Goal: Navigation & Orientation: Understand site structure

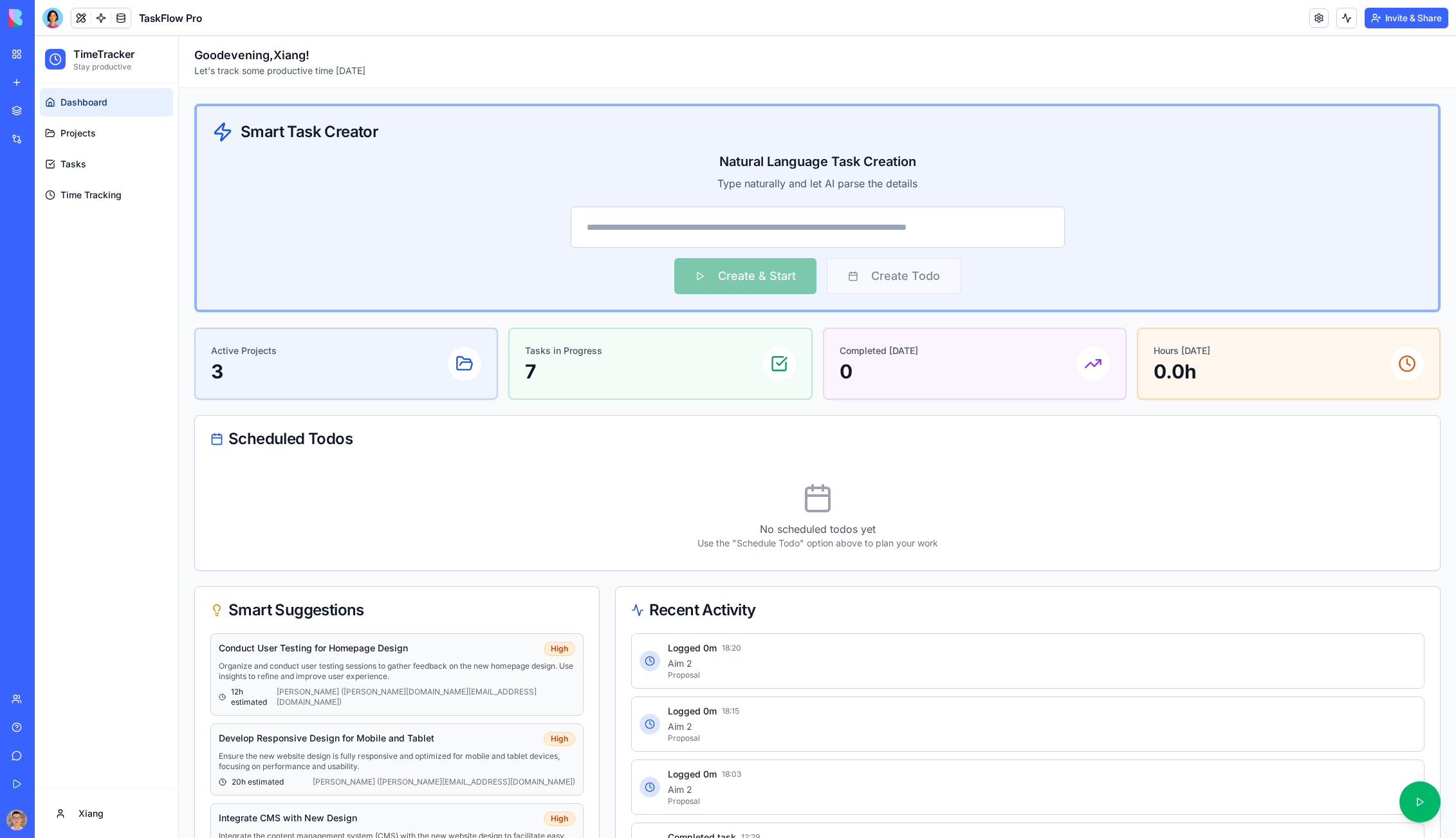
click at [119, 370] on div "Dashboard Projects Tasks Time Tracking" at bounding box center [106, 435] width 144 height 705
click at [126, 461] on div "Dashboard Projects Tasks Time Tracking" at bounding box center [106, 435] width 144 height 705
click at [84, 19] on button at bounding box center [81, 18] width 19 height 19
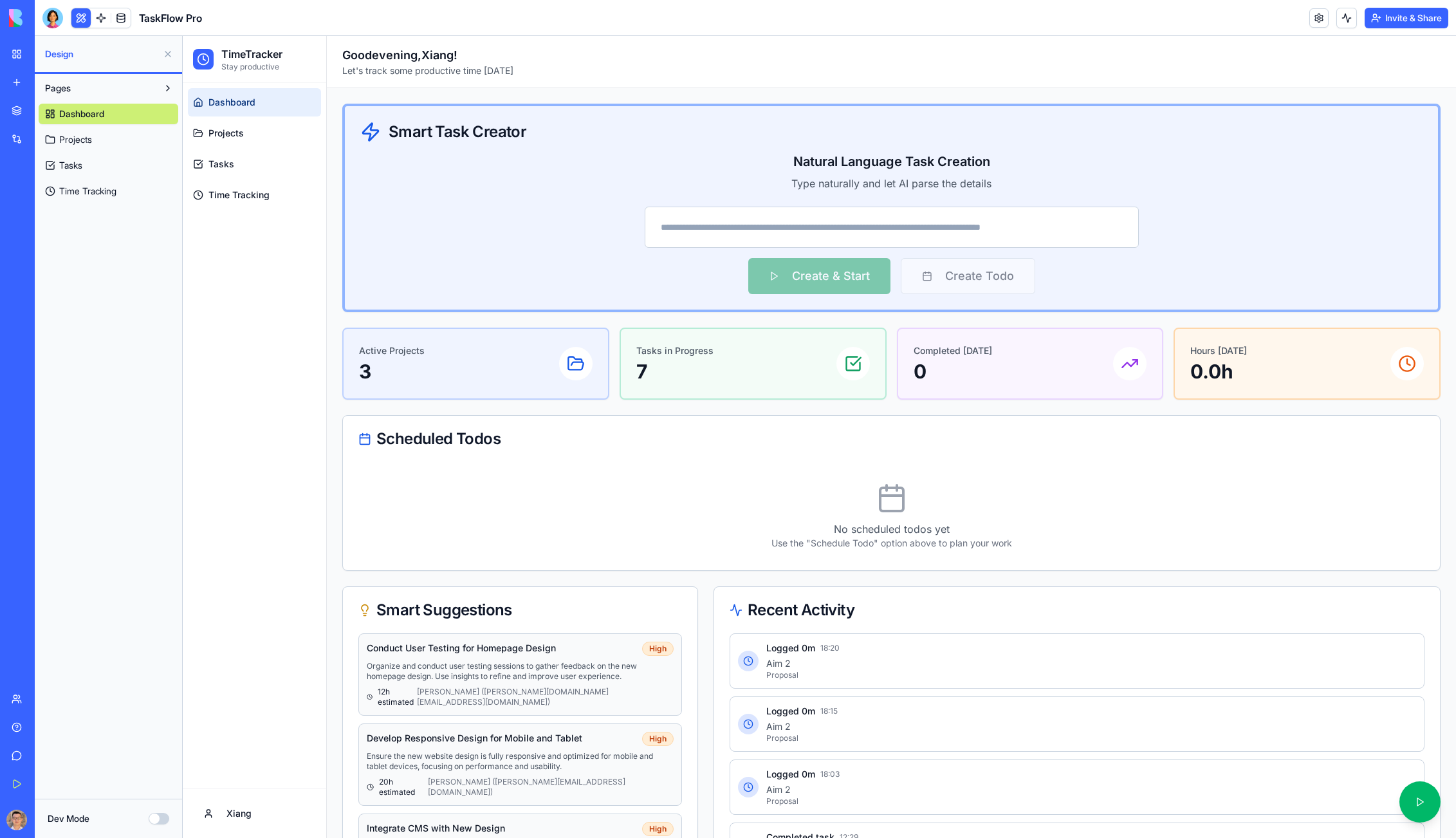
click at [158, 820] on button "Dev Mode" at bounding box center [158, 819] width 20 height 11
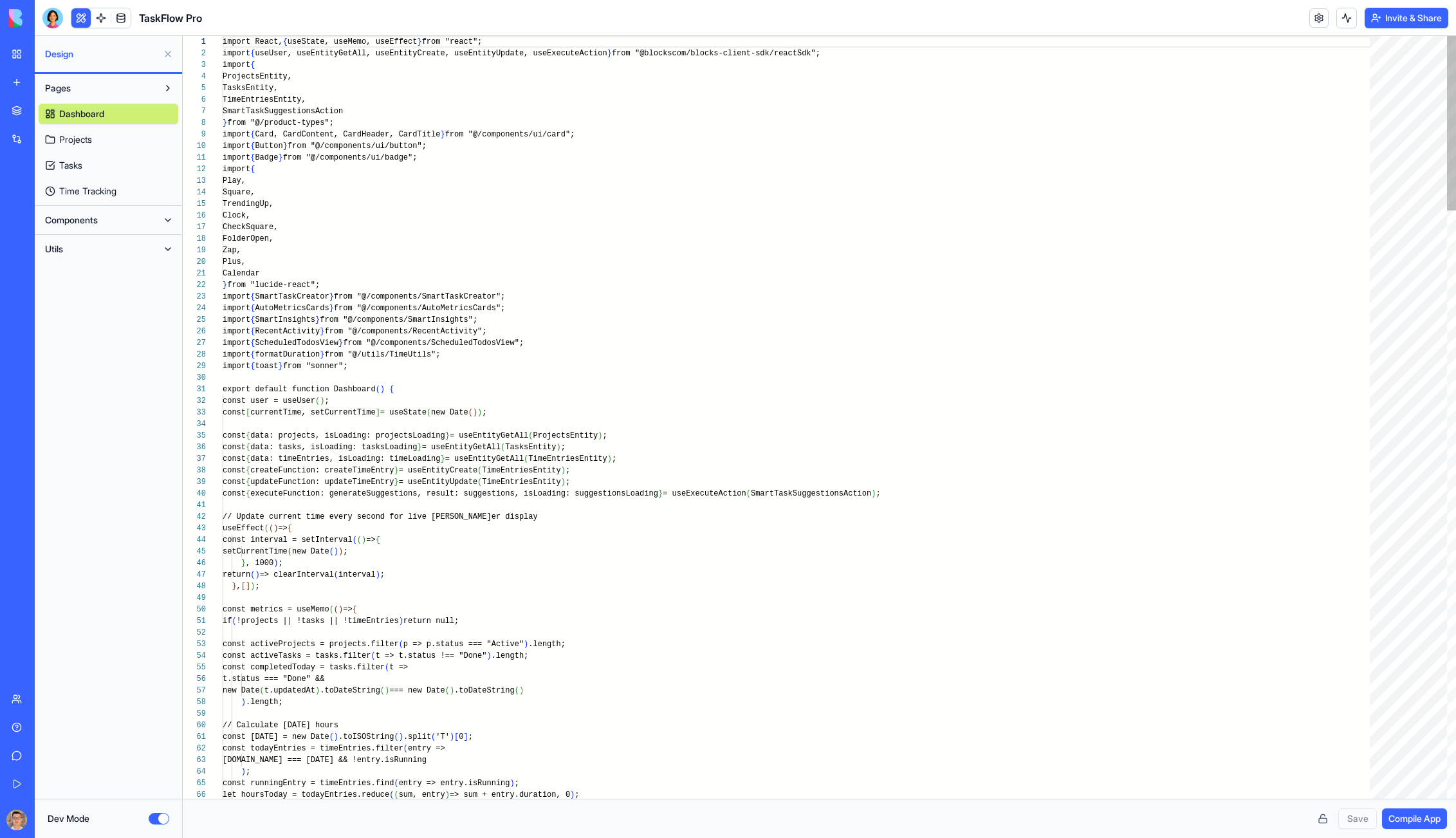
scroll to position [116, 0]
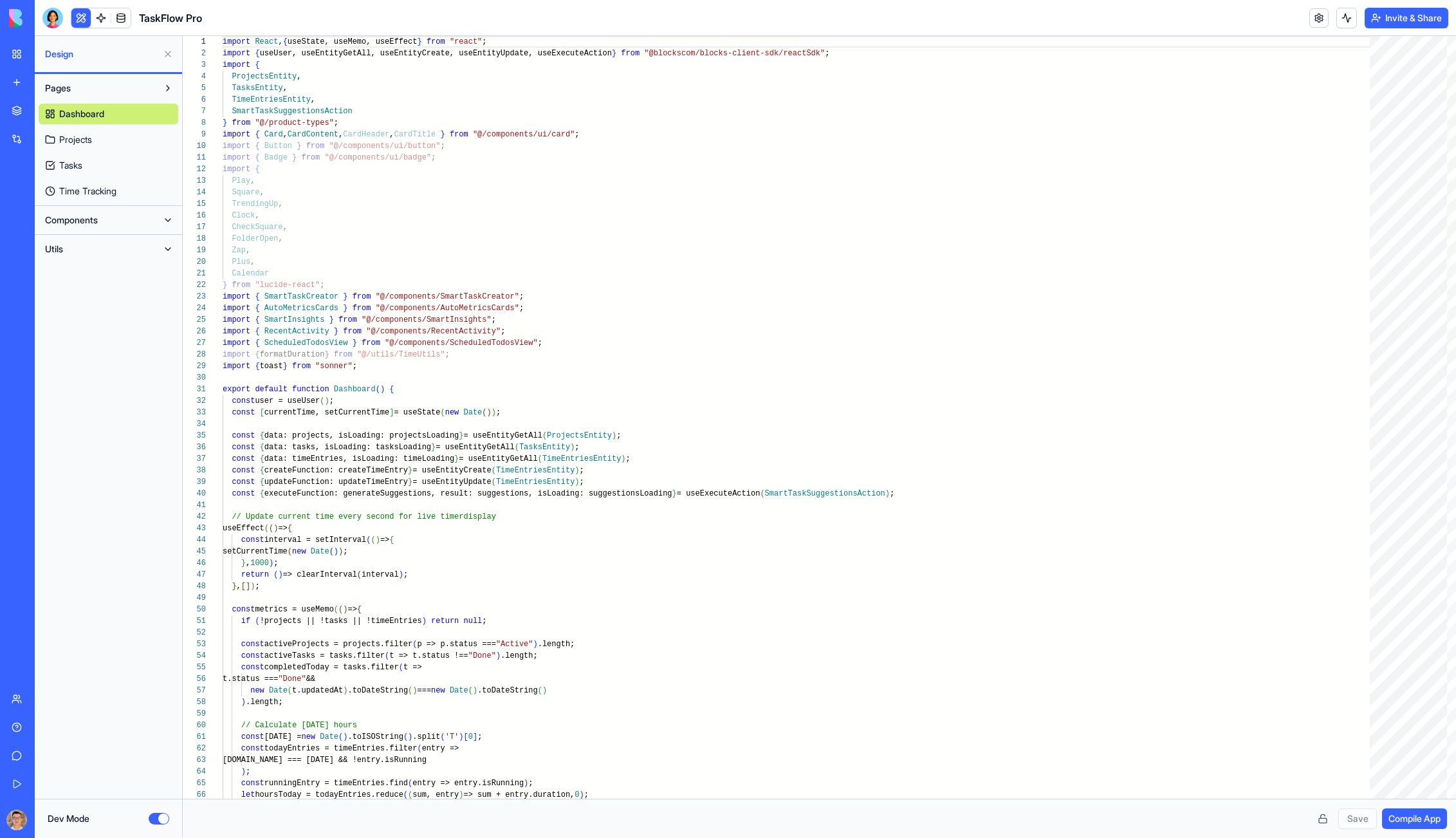
click at [158, 820] on button "Dev Mode" at bounding box center [158, 819] width 20 height 11
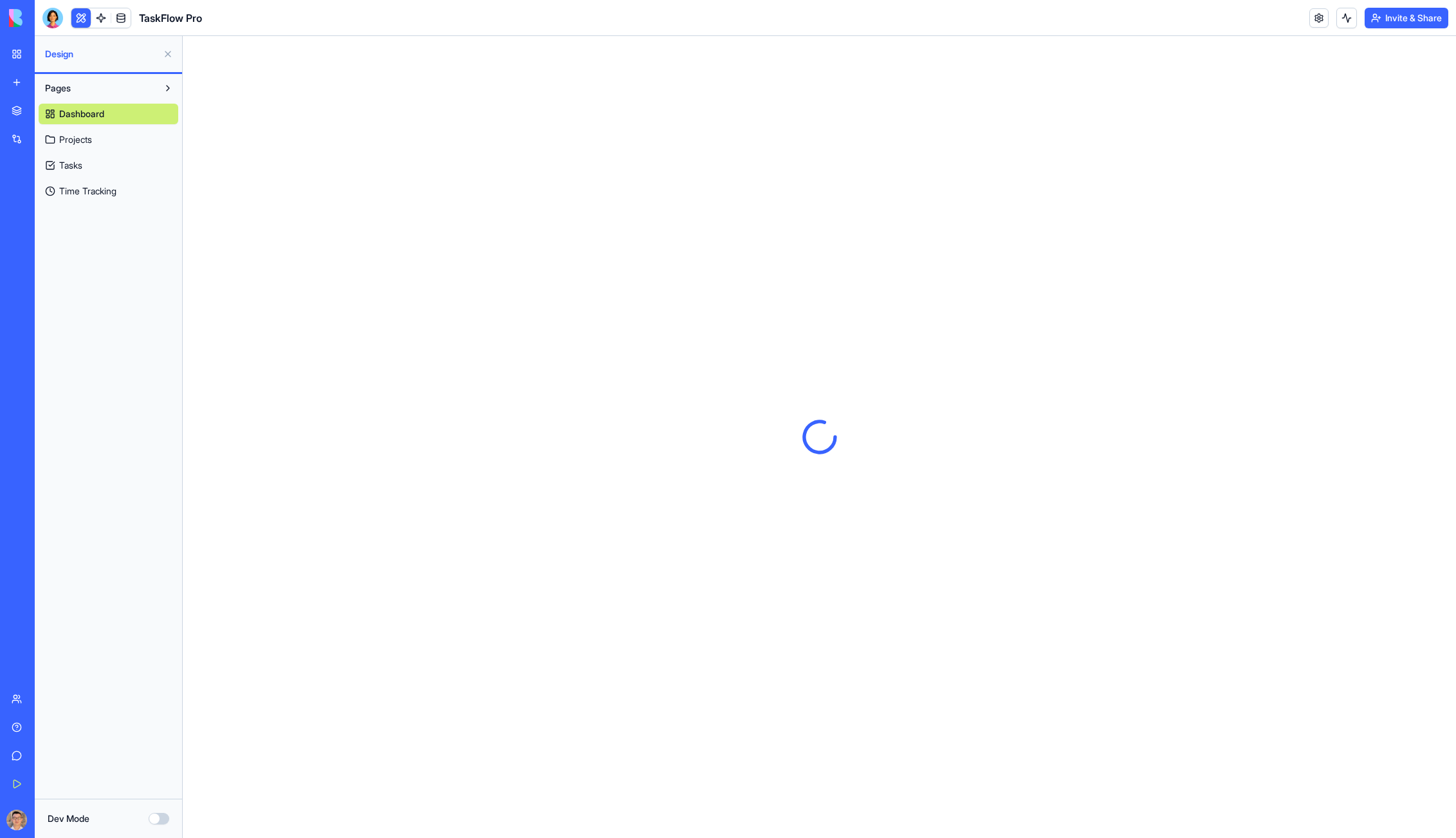
scroll to position [0, 0]
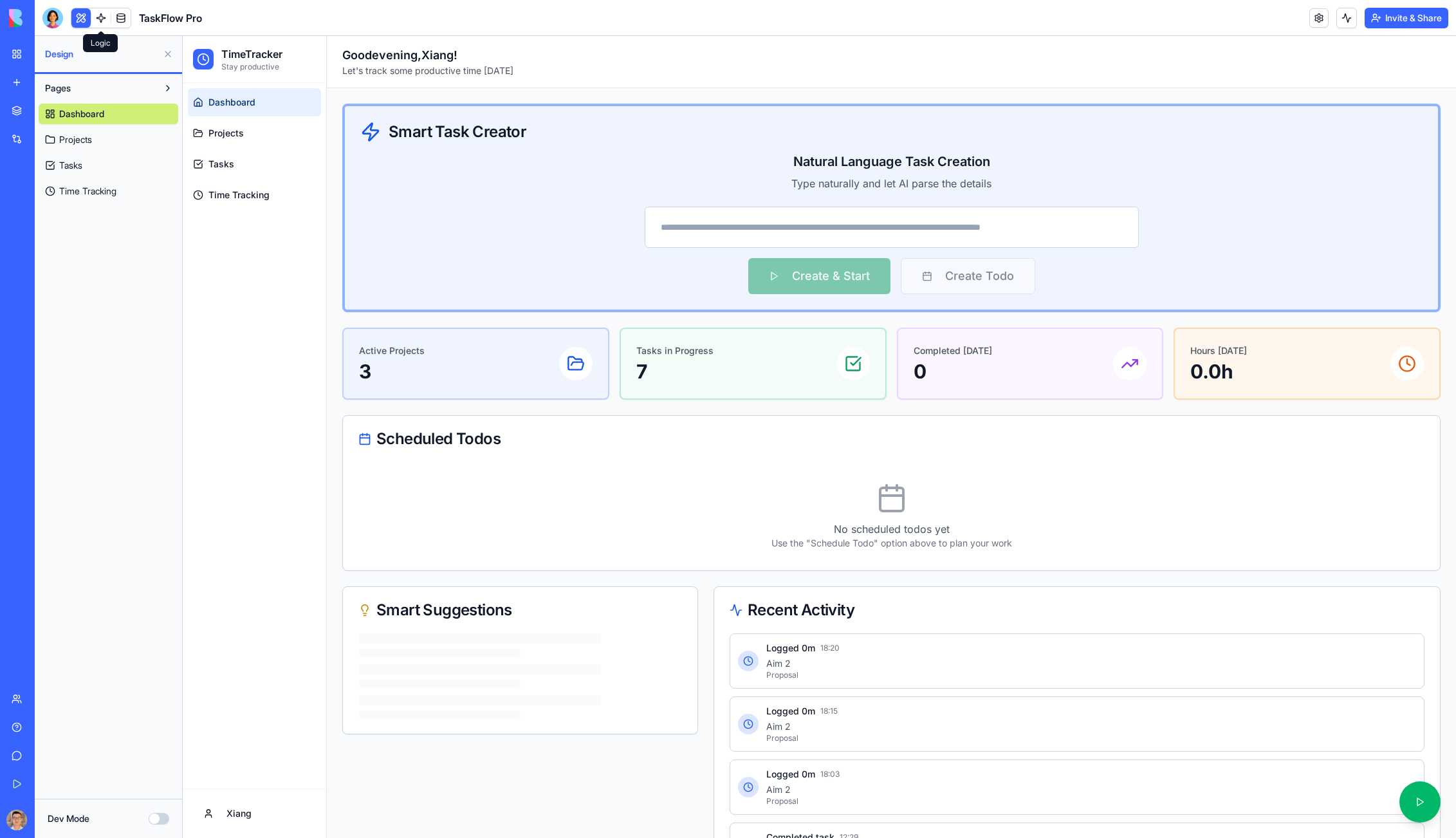
click at [105, 18] on link at bounding box center [102, 18] width 19 height 19
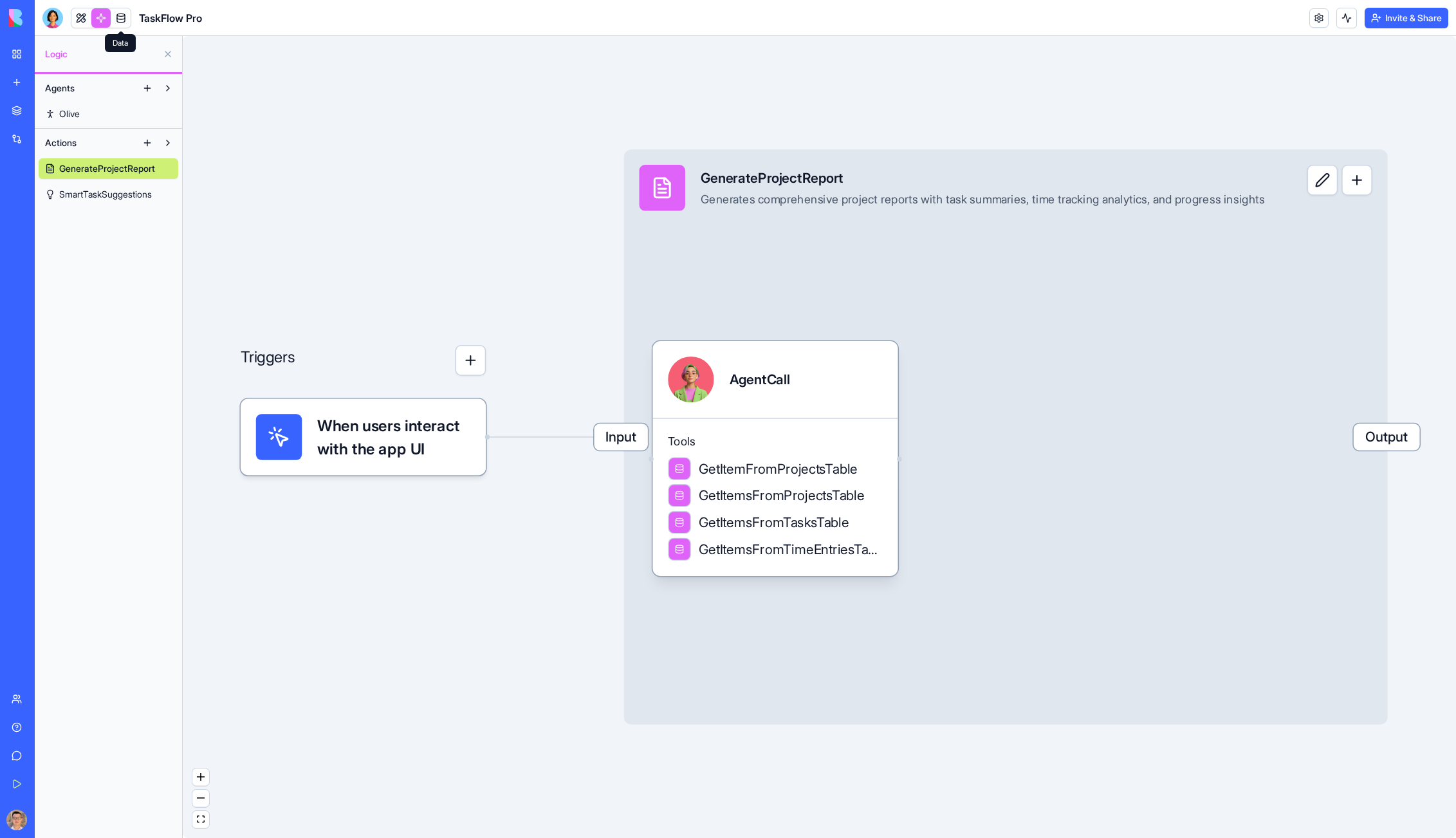
click at [119, 18] on link at bounding box center [121, 18] width 19 height 19
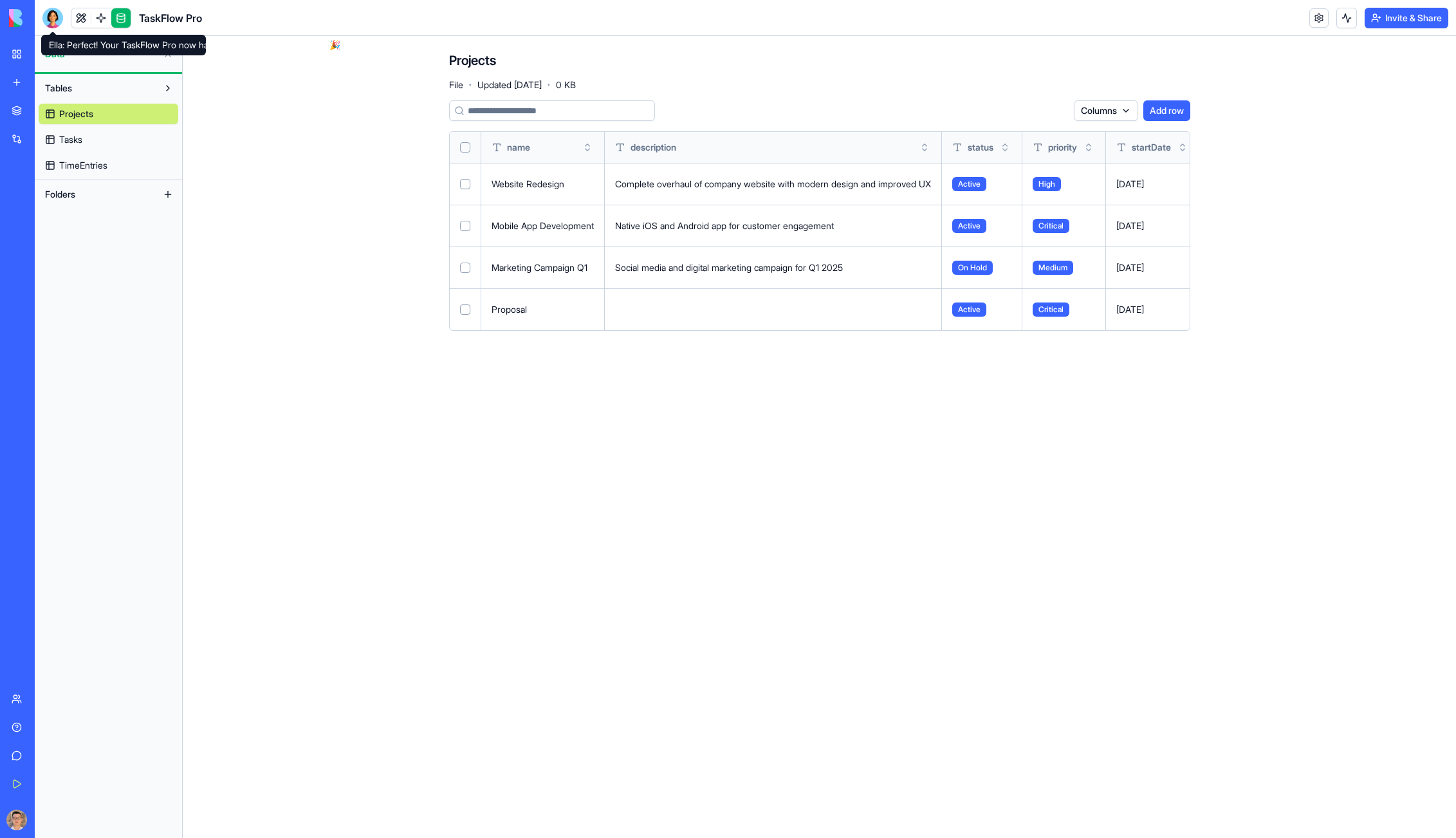
click at [45, 20] on div at bounding box center [52, 18] width 20 height 20
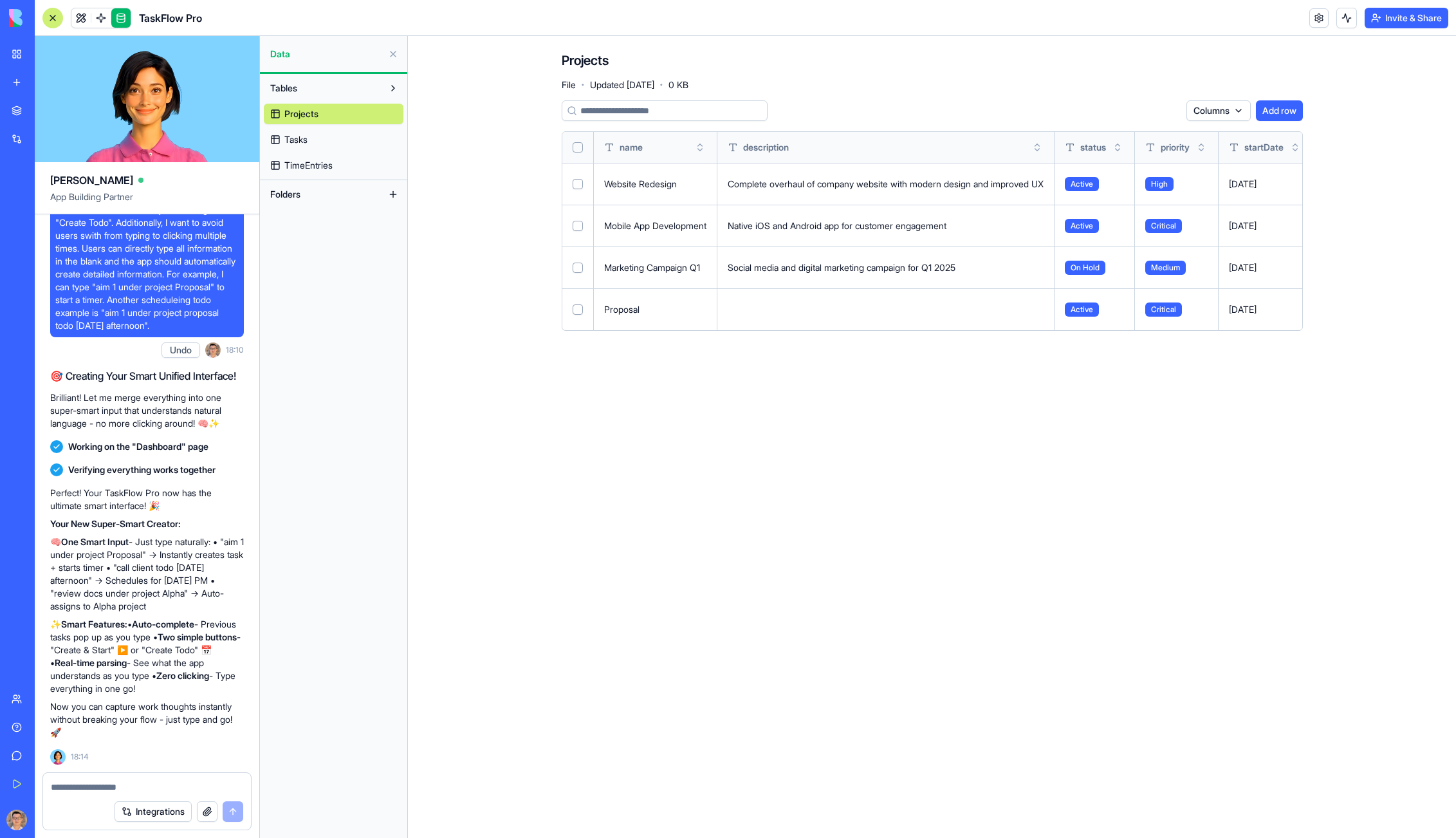
click at [331, 112] on link "Projects" at bounding box center [334, 114] width 140 height 20
click at [330, 196] on button "Folders" at bounding box center [323, 194] width 119 height 20
click at [79, 17] on link at bounding box center [81, 18] width 19 height 19
